Goal: Task Accomplishment & Management: Use online tool/utility

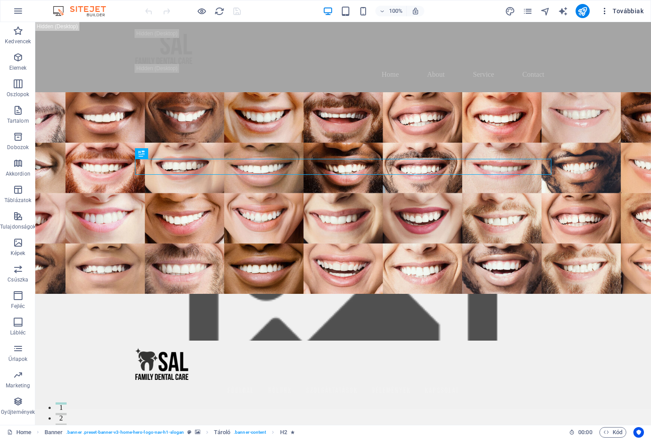
click at [617, 11] on span "Továbbiak" at bounding box center [621, 11] width 43 height 9
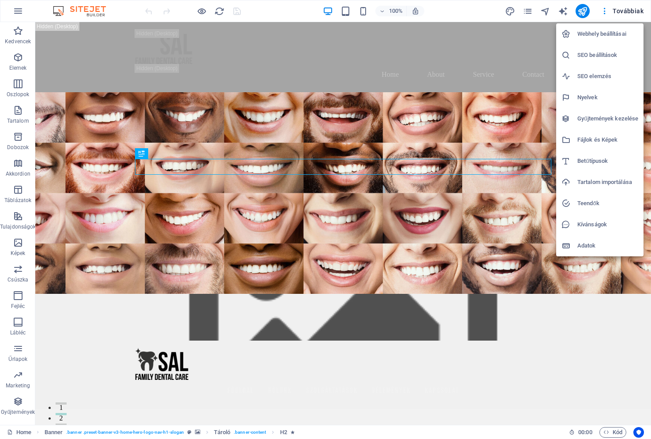
click at [590, 245] on h6 "Adatok" at bounding box center [607, 245] width 61 height 11
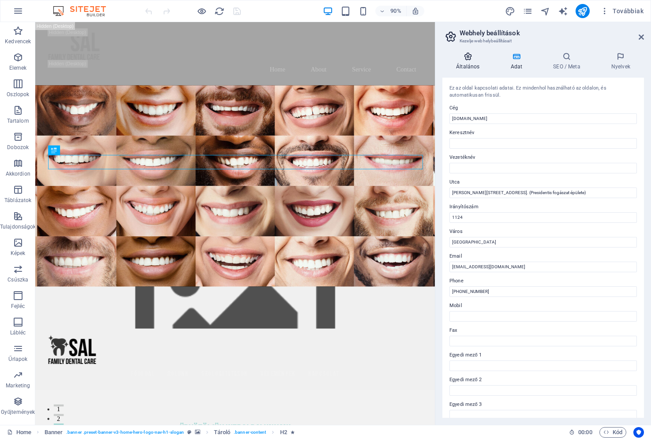
click at [470, 58] on icon at bounding box center [467, 56] width 51 height 9
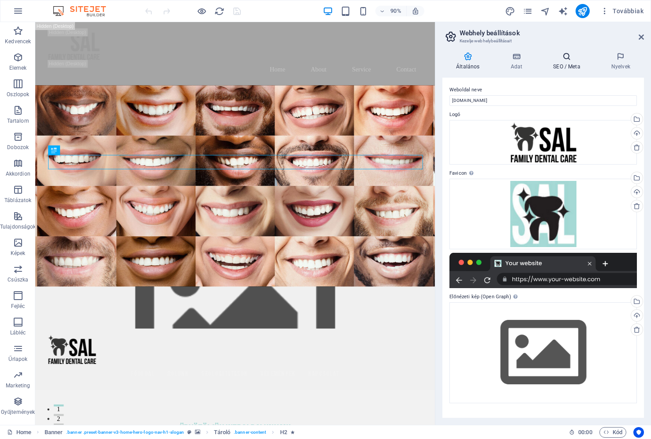
click at [566, 59] on icon at bounding box center [566, 56] width 55 height 9
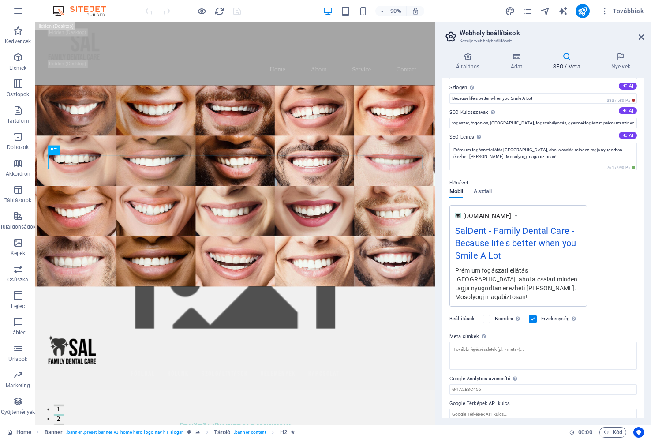
scroll to position [26, 0]
click at [642, 35] on icon at bounding box center [641, 37] width 5 height 7
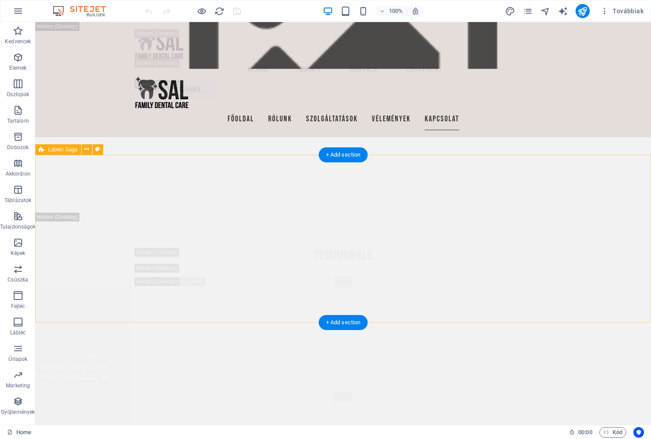
scroll to position [14028, 0]
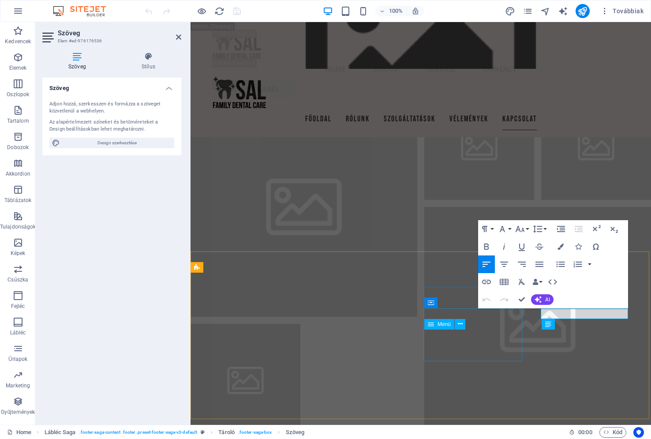
scroll to position [13877, 0]
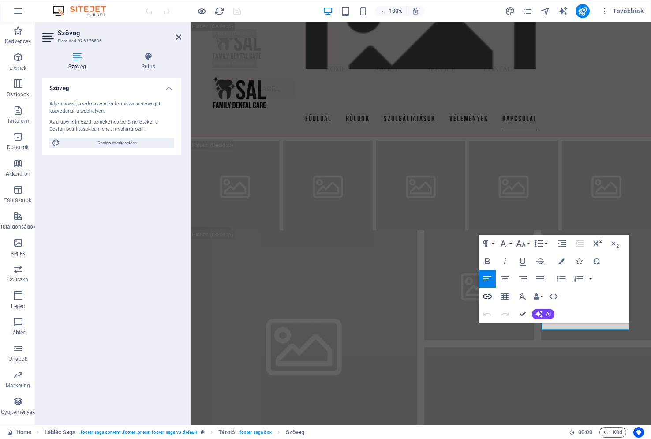
click at [487, 296] on icon "button" at bounding box center [487, 296] width 11 height 11
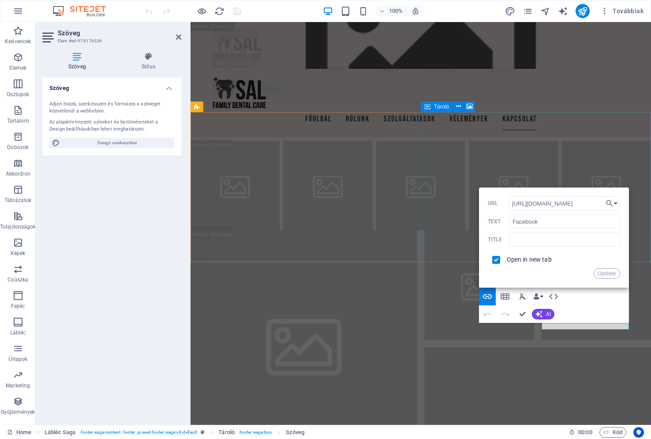
type input "[URL][DOMAIN_NAME]"
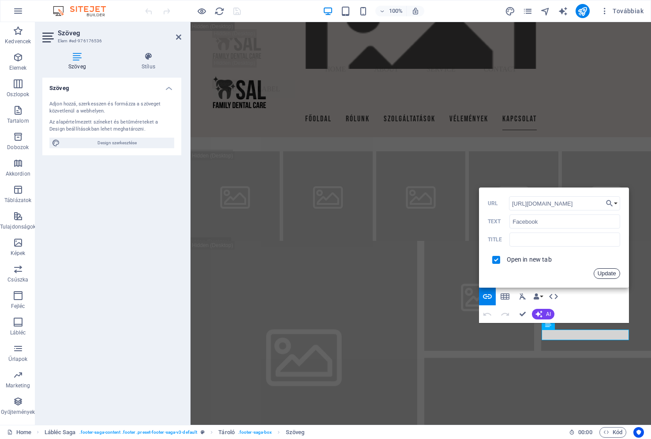
click at [604, 274] on button "Update" at bounding box center [607, 273] width 26 height 11
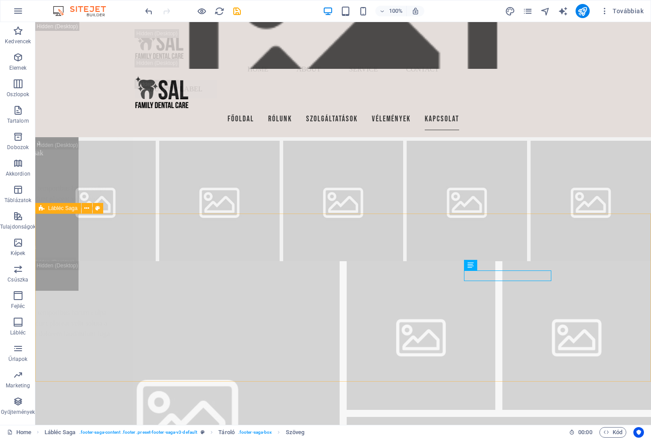
scroll to position [14073, 0]
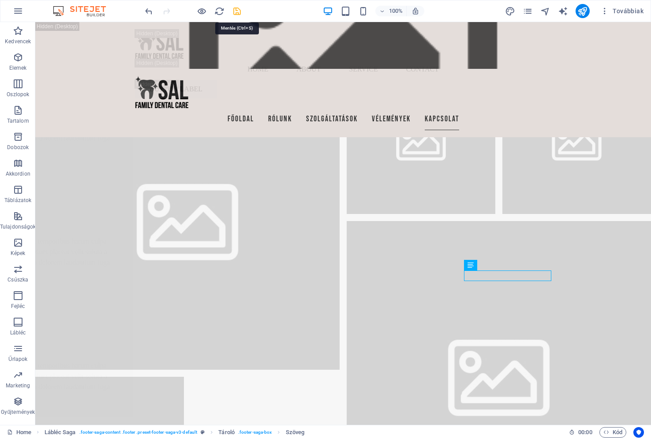
click at [237, 12] on icon "save" at bounding box center [237, 11] width 10 height 10
checkbox input "false"
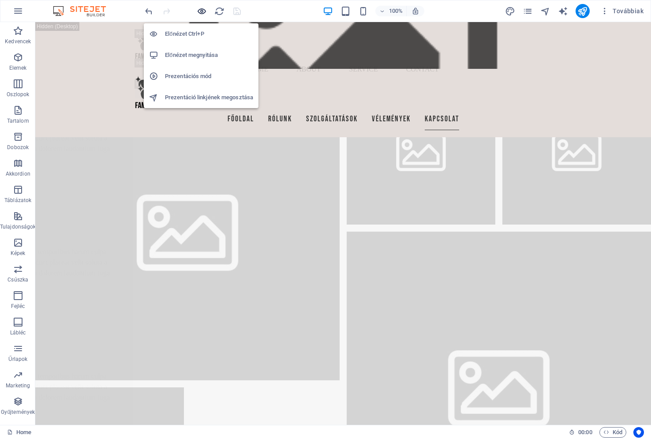
click at [202, 11] on icon "button" at bounding box center [202, 11] width 10 height 10
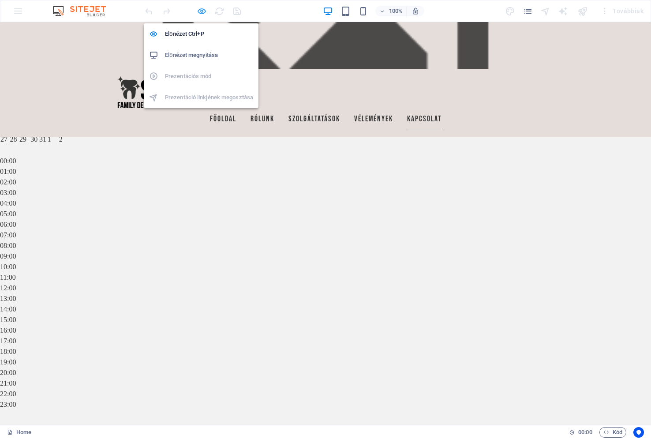
scroll to position [2191, 0]
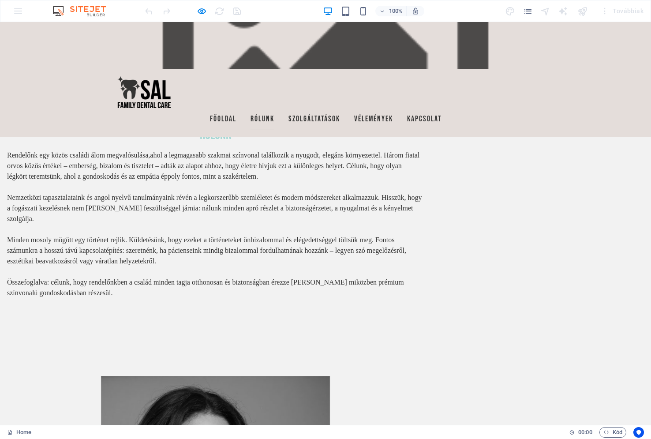
scroll to position [392, 0]
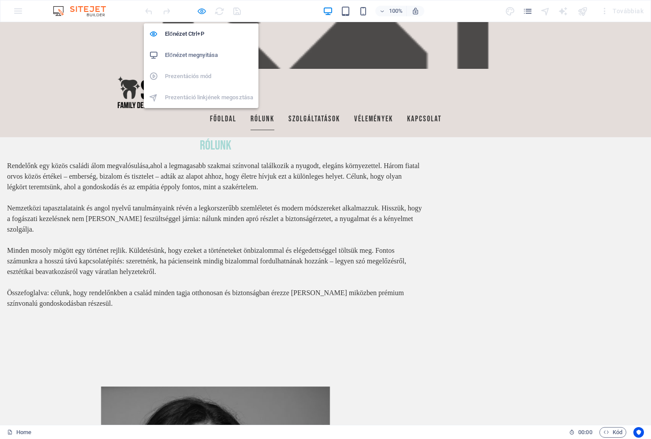
click at [201, 11] on icon "button" at bounding box center [202, 11] width 10 height 10
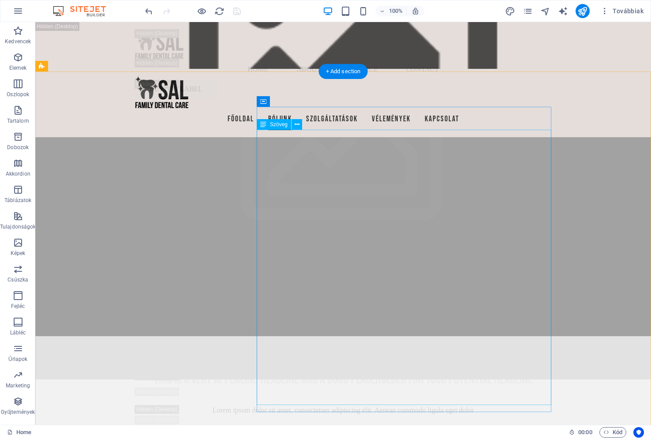
scroll to position [2271, 0]
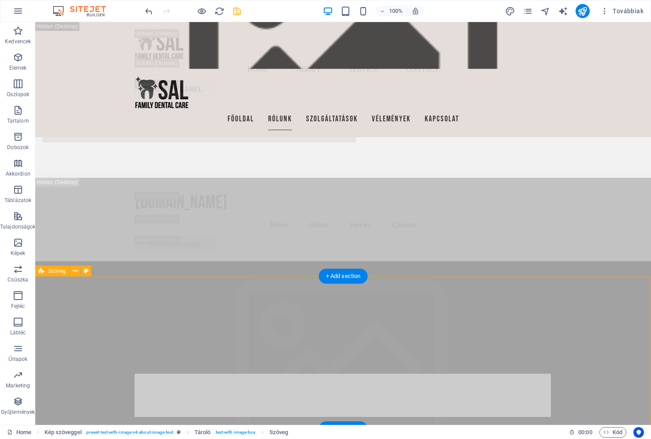
scroll to position [2754, 0]
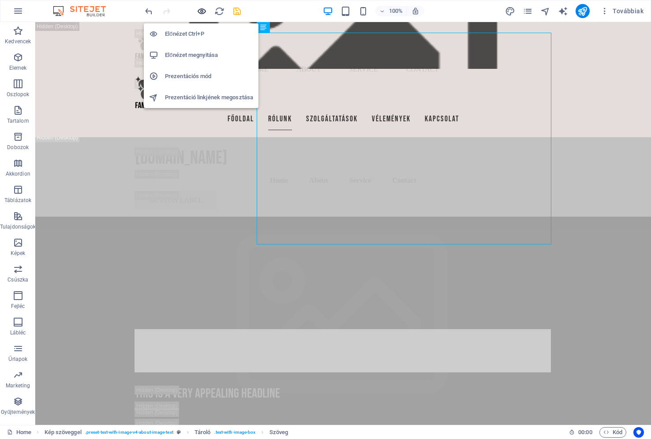
click at [203, 12] on icon "button" at bounding box center [202, 11] width 10 height 10
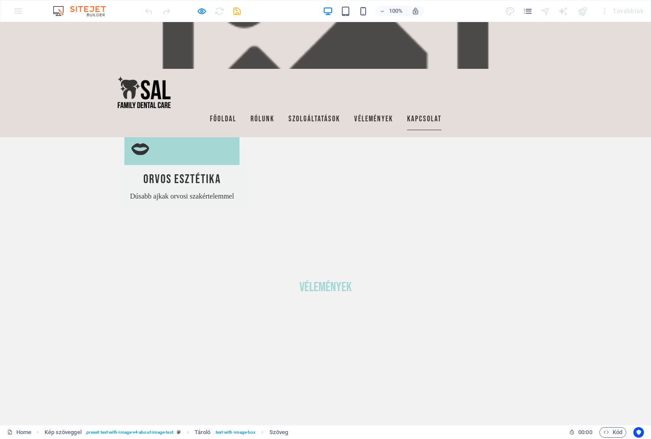
scroll to position [2212, 0]
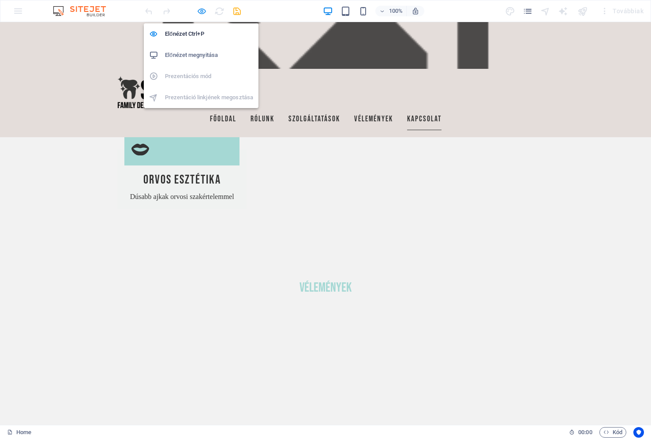
click at [202, 11] on icon "button" at bounding box center [202, 11] width 10 height 10
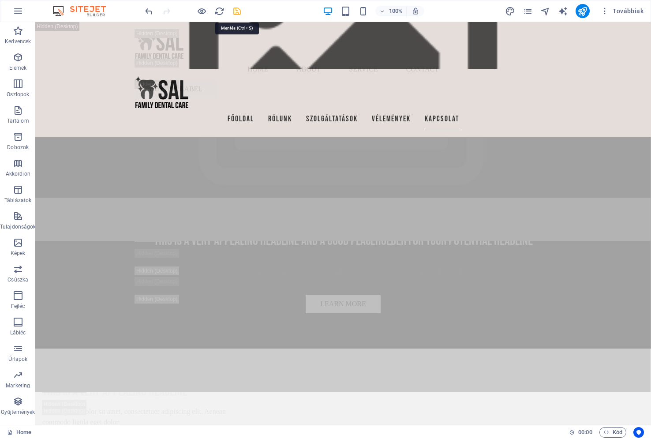
click at [236, 11] on icon "save" at bounding box center [237, 11] width 10 height 10
checkbox input "false"
click at [585, 11] on icon "publish" at bounding box center [582, 11] width 10 height 10
